Goal: Information Seeking & Learning: Learn about a topic

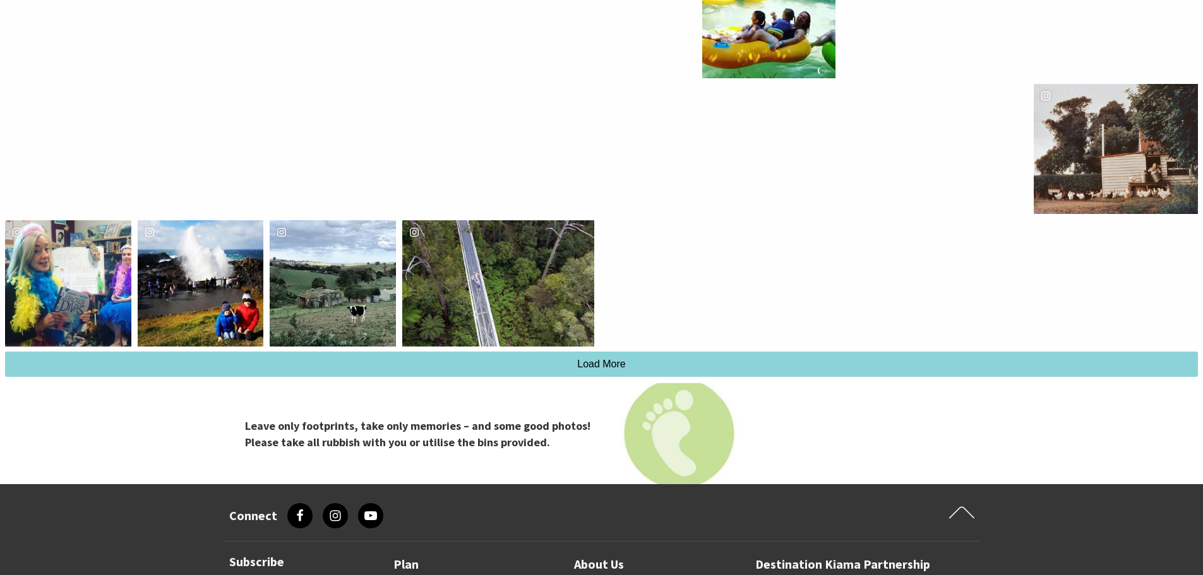
scroll to position [3283, 0]
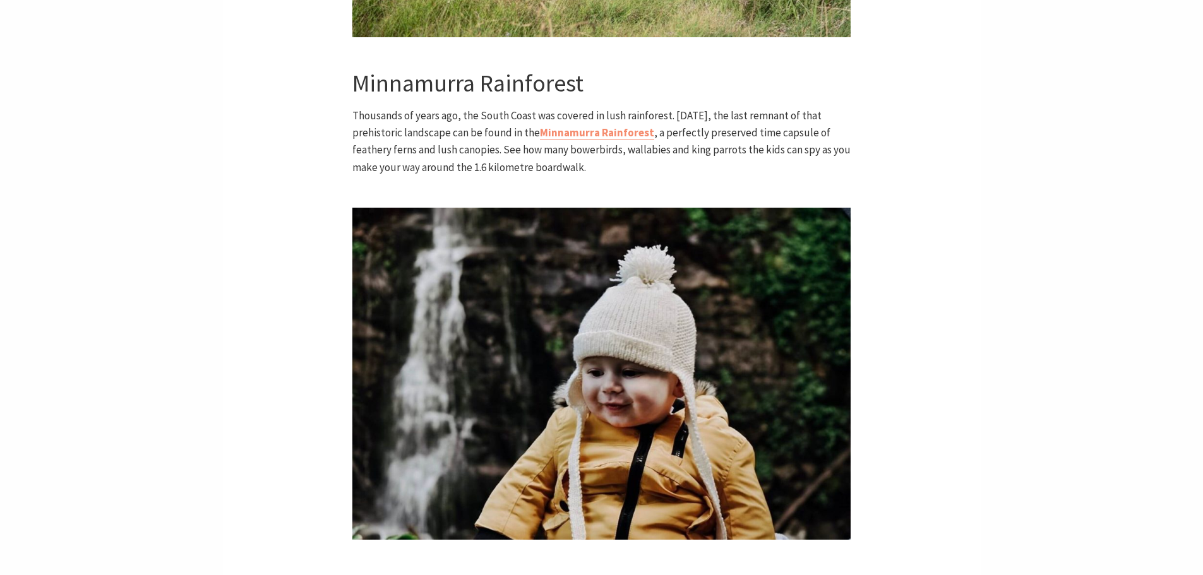
scroll to position [2084, 0]
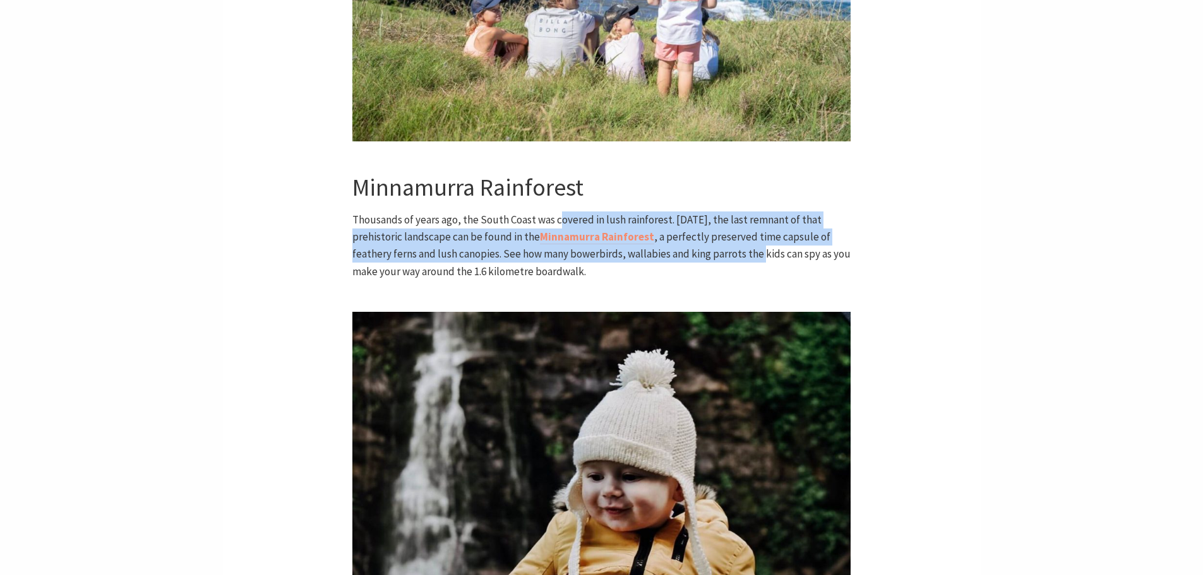
drag, startPoint x: 561, startPoint y: 214, endPoint x: 762, endPoint y: 255, distance: 205.0
click at [762, 255] on p "Thousands of years ago, the South Coast was covered in lush rainforest. [DATE],…" at bounding box center [601, 246] width 498 height 69
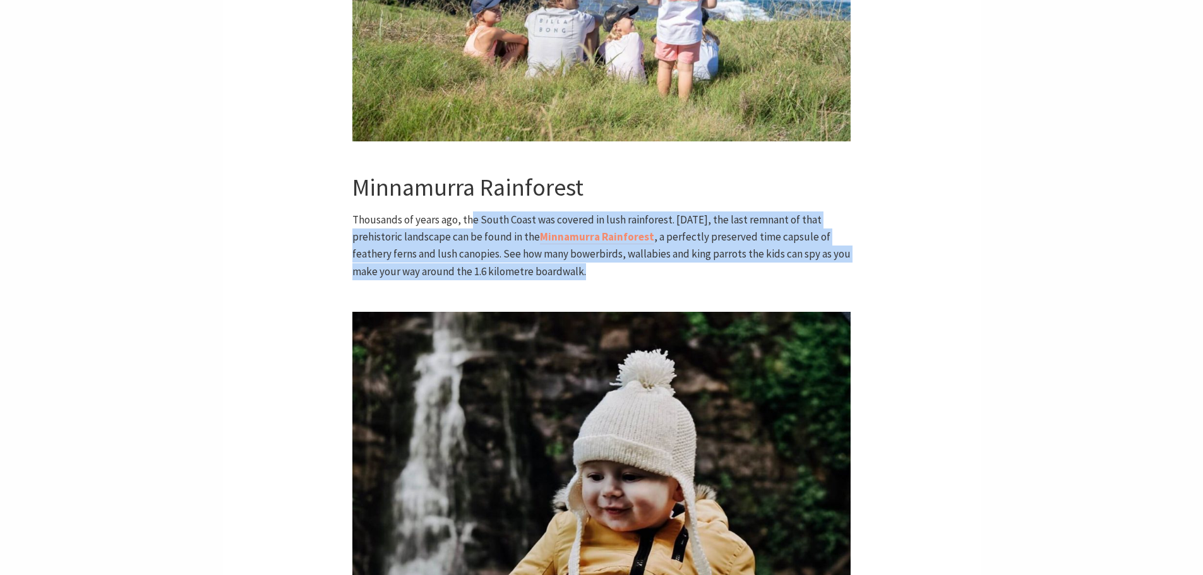
drag, startPoint x: 731, startPoint y: 270, endPoint x: 472, endPoint y: 218, distance: 264.6
click at [472, 218] on p "Thousands of years ago, the South Coast was covered in lush rainforest. [DATE],…" at bounding box center [601, 246] width 498 height 69
drag, startPoint x: 456, startPoint y: 222, endPoint x: 621, endPoint y: 275, distance: 173.1
click at [621, 275] on p "Thousands of years ago, the South Coast was covered in lush rainforest. [DATE],…" at bounding box center [601, 246] width 498 height 69
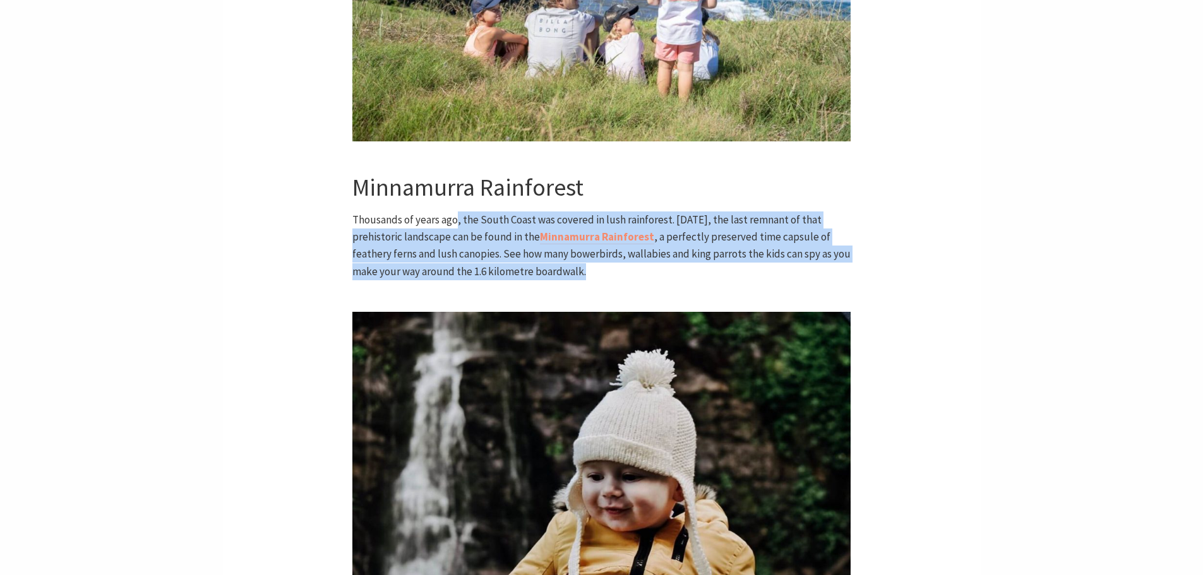
click at [621, 275] on p "Thousands of years ago, the South Coast was covered in lush rainforest. [DATE],…" at bounding box center [601, 246] width 498 height 69
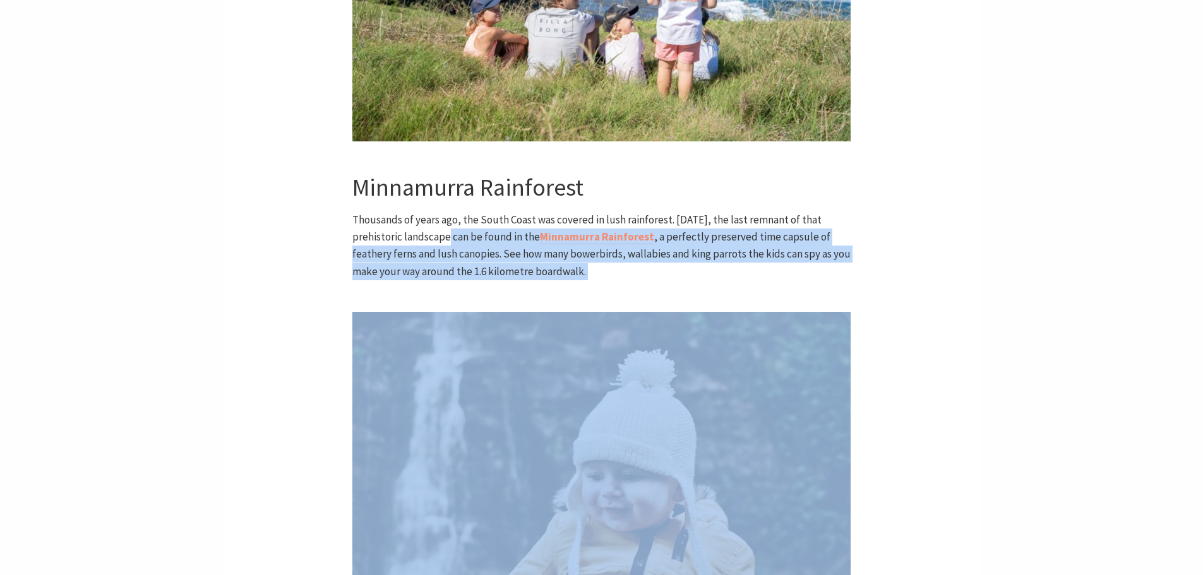
drag, startPoint x: 619, startPoint y: 274, endPoint x: 453, endPoint y: 230, distance: 171.7
click at [453, 230] on p "Thousands of years ago, the South Coast was covered in lush rainforest. [DATE],…" at bounding box center [601, 246] width 498 height 69
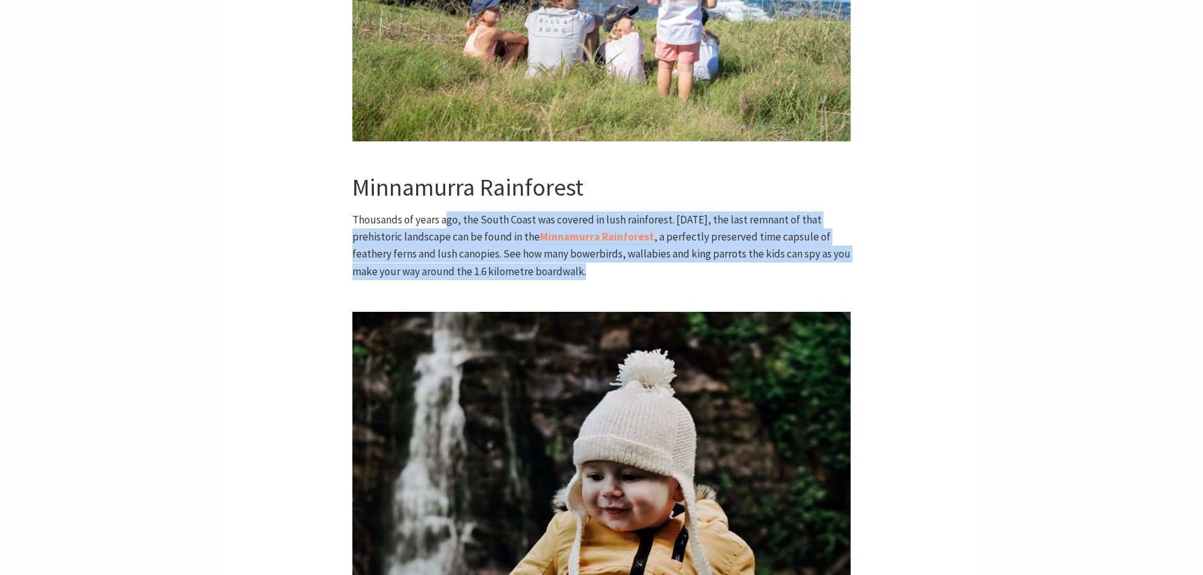
drag, startPoint x: 444, startPoint y: 225, endPoint x: 652, endPoint y: 266, distance: 212.5
click at [652, 266] on p "Thousands of years ago, the South Coast was covered in lush rainforest. [DATE],…" at bounding box center [601, 246] width 498 height 69
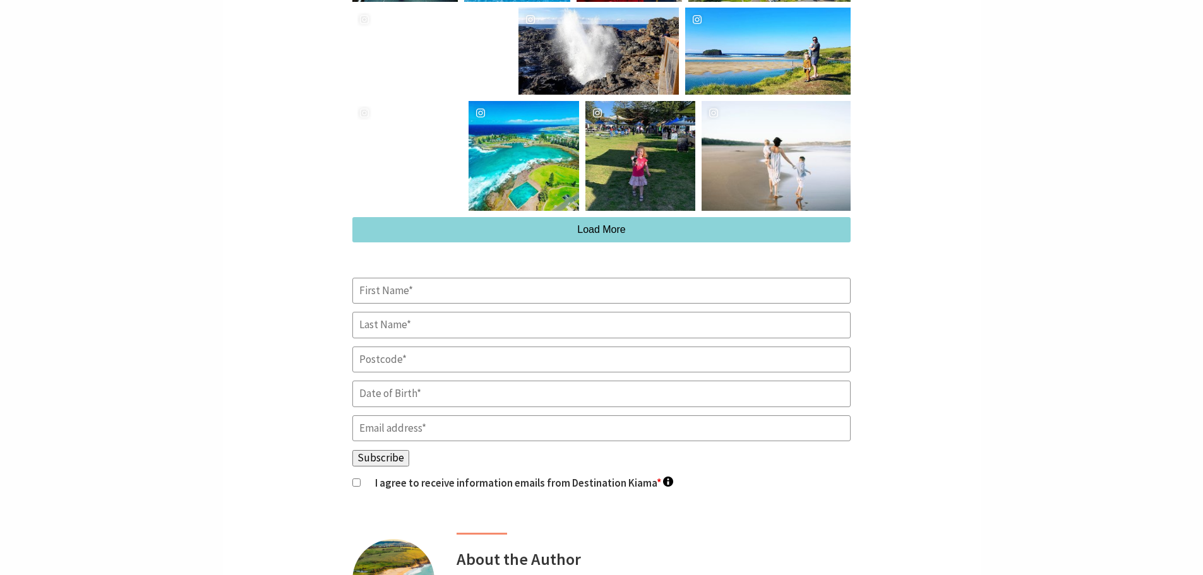
scroll to position [3789, 0]
